Goal: Navigation & Orientation: Find specific page/section

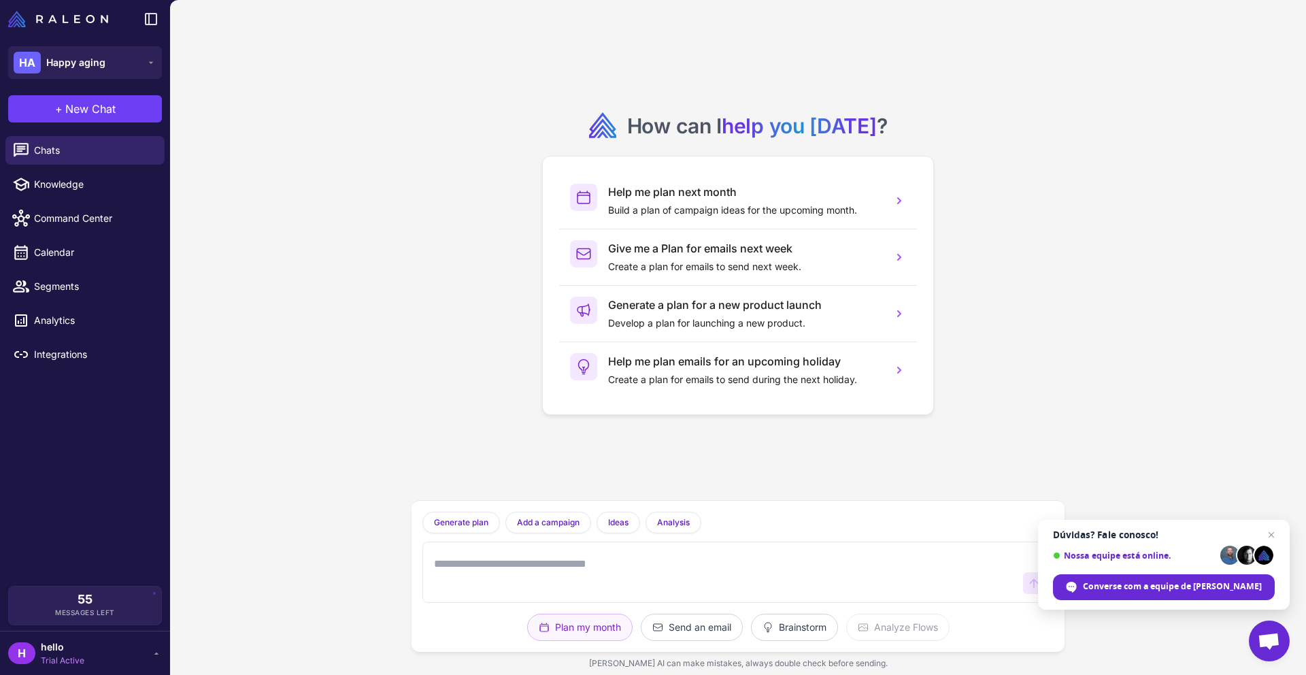
drag, startPoint x: 432, startPoint y: 125, endPoint x: 829, endPoint y: 51, distance: 404.1
click at [432, 125] on div "How can I help you [DATE] ? Help me plan next month Build a plan of campaign id…" at bounding box center [738, 250] width 631 height 478
click at [100, 279] on span "Segments" at bounding box center [94, 286] width 120 height 15
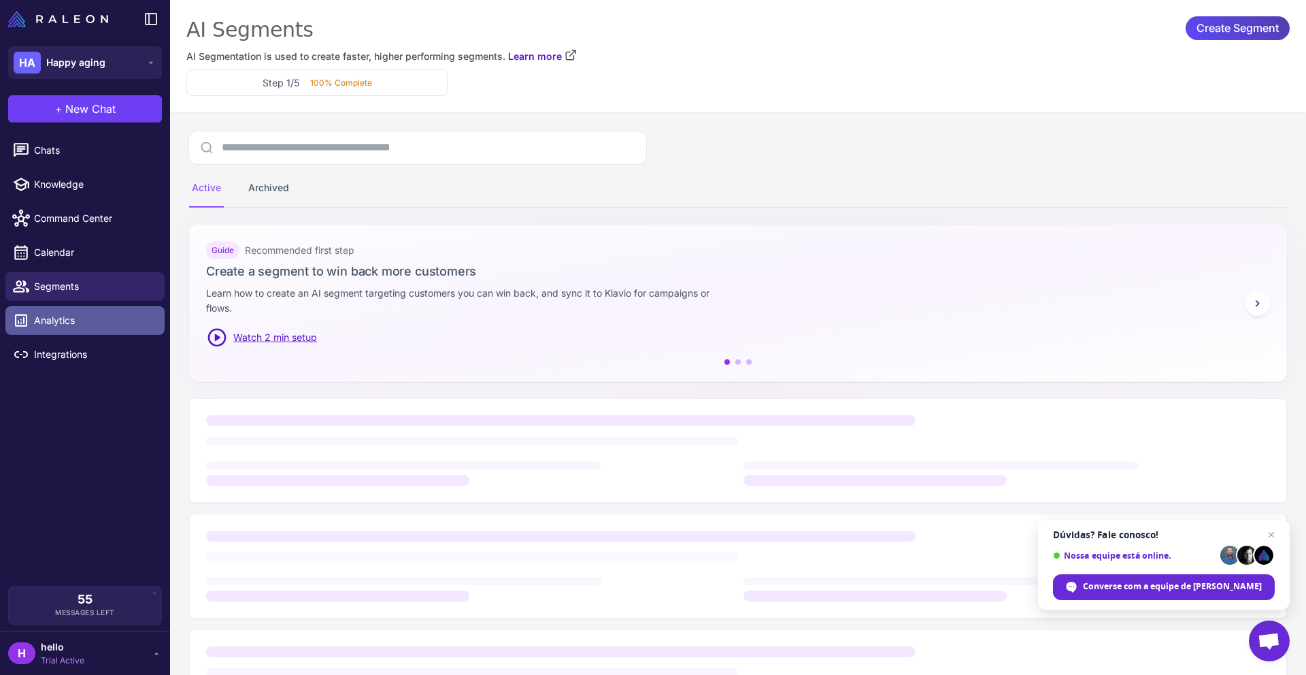
click at [102, 314] on span "Analytics" at bounding box center [94, 320] width 120 height 15
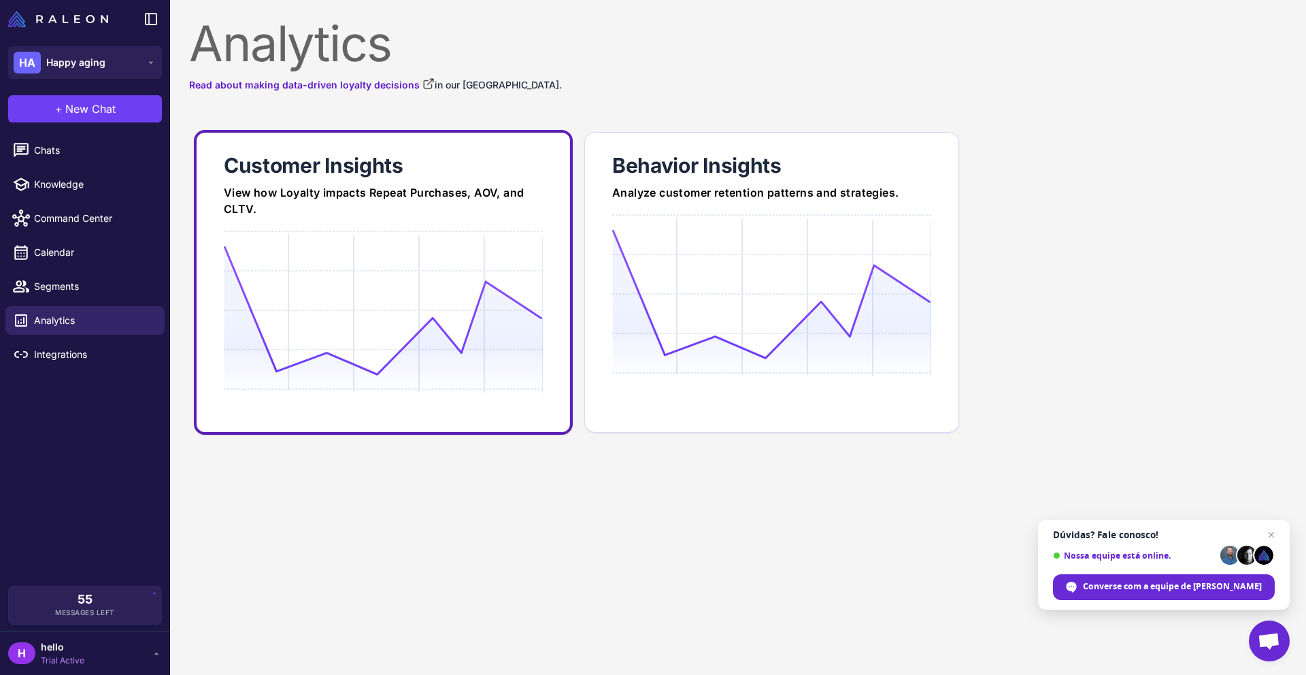
click at [350, 163] on div "Customer Insights" at bounding box center [383, 165] width 319 height 27
